Goal: Task Accomplishment & Management: Use online tool/utility

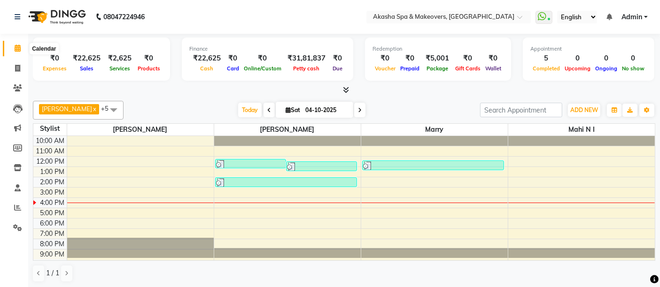
click at [18, 50] on icon at bounding box center [18, 48] width 6 height 7
click at [17, 66] on icon at bounding box center [17, 68] width 5 height 7
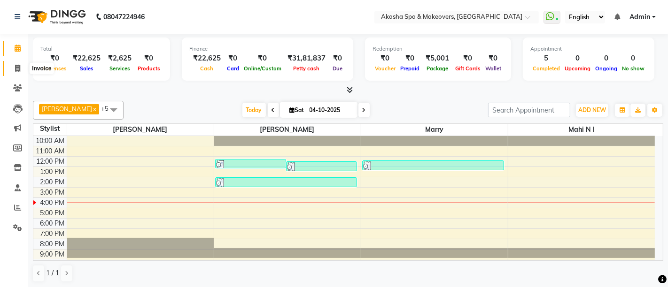
select select "service"
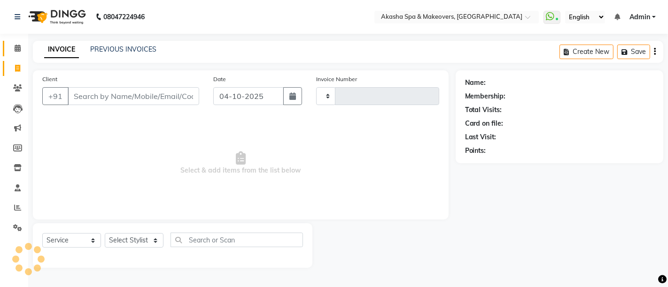
type input "3308"
select select "5135"
click at [16, 51] on icon at bounding box center [18, 48] width 6 height 7
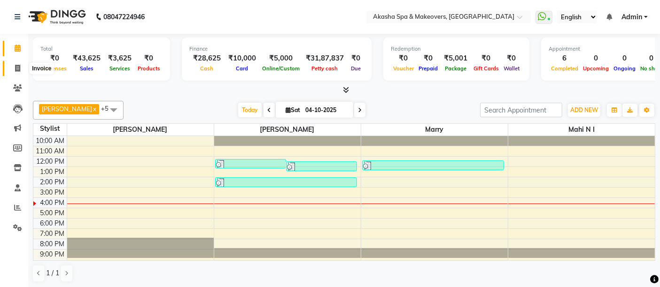
click at [21, 70] on span at bounding box center [17, 68] width 16 height 11
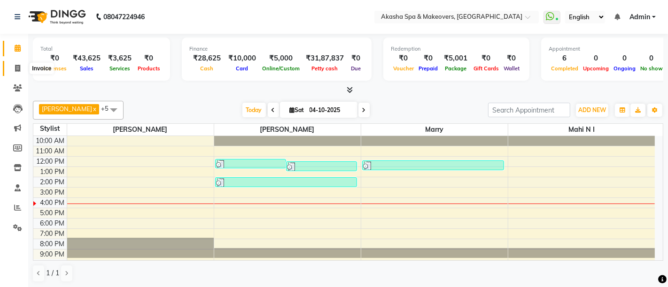
select select "service"
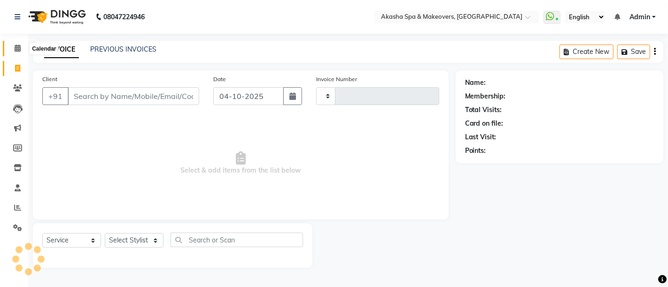
type input "3308"
select select "5135"
click at [21, 51] on span at bounding box center [17, 48] width 16 height 11
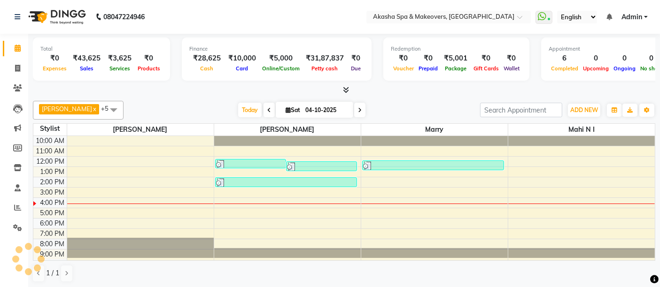
click at [171, 92] on div at bounding box center [344, 90] width 622 height 10
click at [18, 69] on icon at bounding box center [17, 68] width 5 height 7
select select "service"
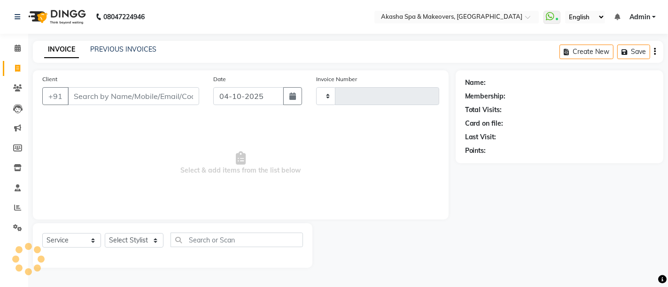
type input "3308"
select select "5135"
click at [19, 46] on icon at bounding box center [18, 48] width 6 height 7
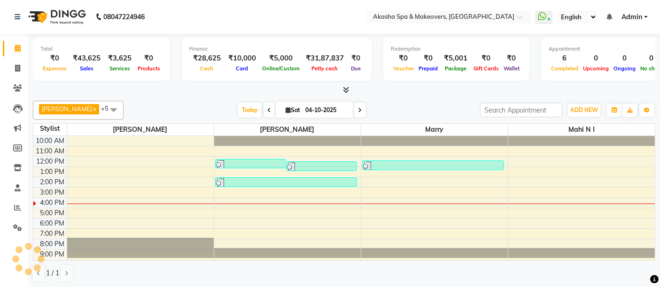
click at [410, 98] on div "[PERSON_NAME] x Mahi N I x Marry x [PERSON_NAME] N E x [PERSON_NAME] x +5 Selec…" at bounding box center [344, 191] width 622 height 189
